Goal: Find specific page/section: Find specific page/section

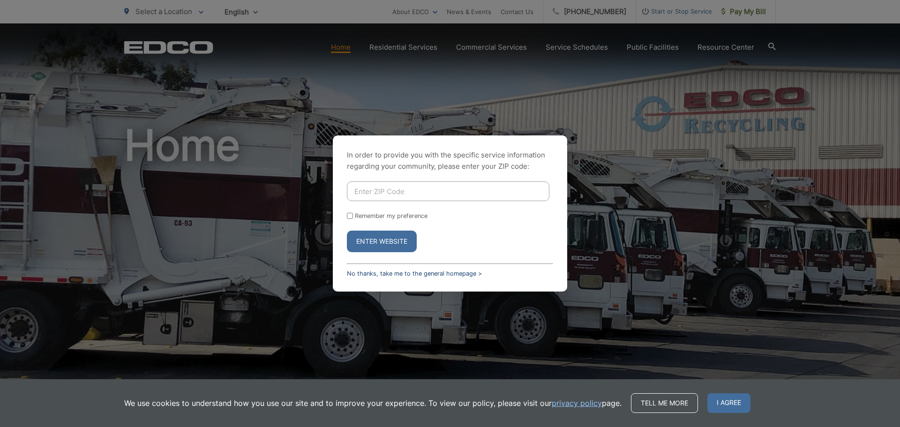
click at [415, 273] on link "No thanks, take me to the general homepage >" at bounding box center [414, 273] width 135 height 7
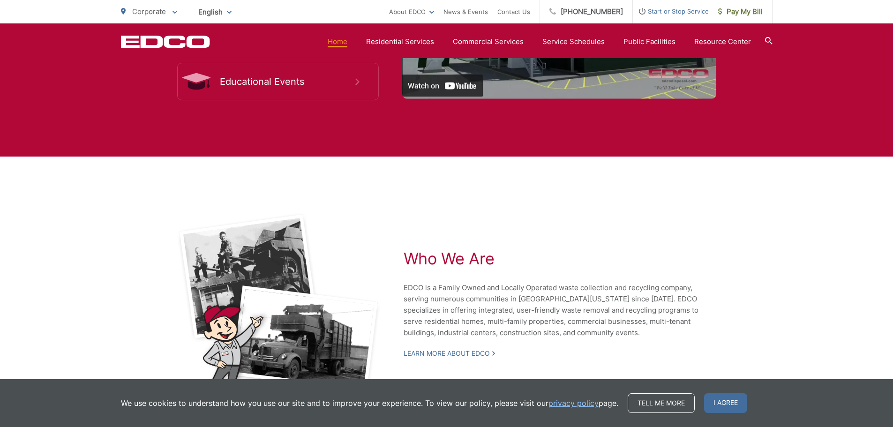
scroll to position [1887, 0]
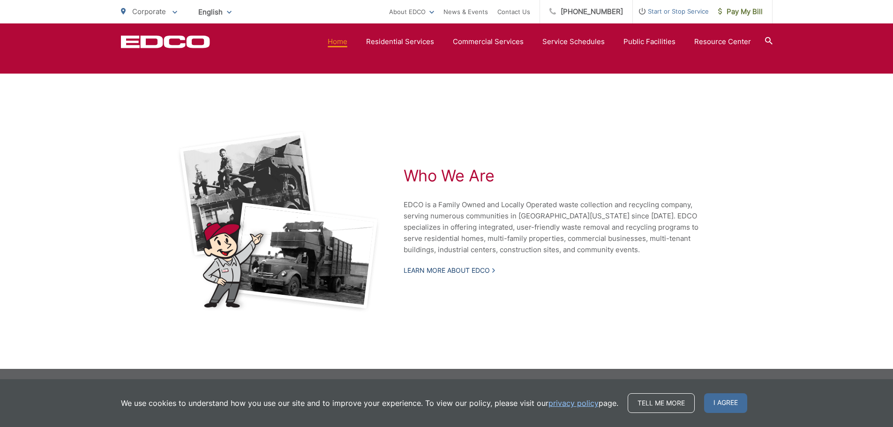
click at [470, 269] on link "Learn More About EDCO" at bounding box center [448, 270] width 91 height 8
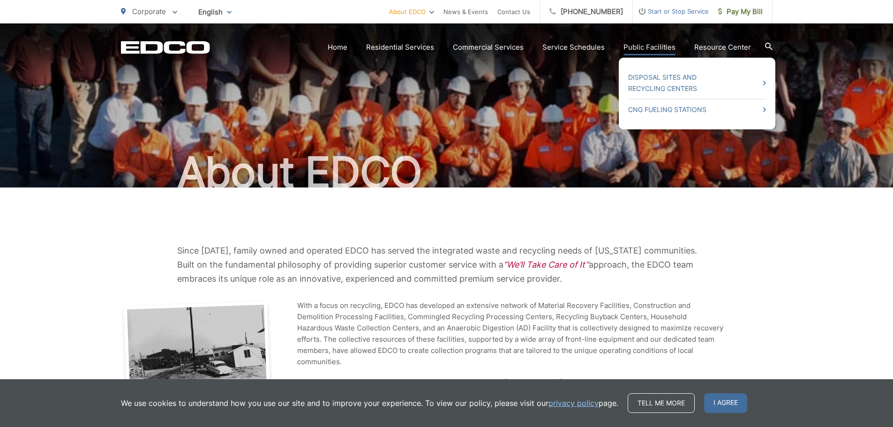
click at [649, 47] on link "Public Facilities" at bounding box center [649, 47] width 52 height 11
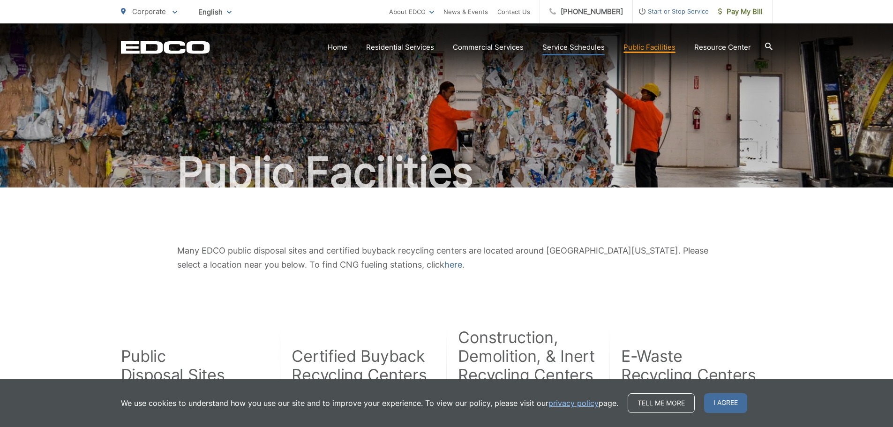
click at [561, 49] on link "Service Schedules" at bounding box center [573, 47] width 62 height 11
